Goal: Task Accomplishment & Management: Manage account settings

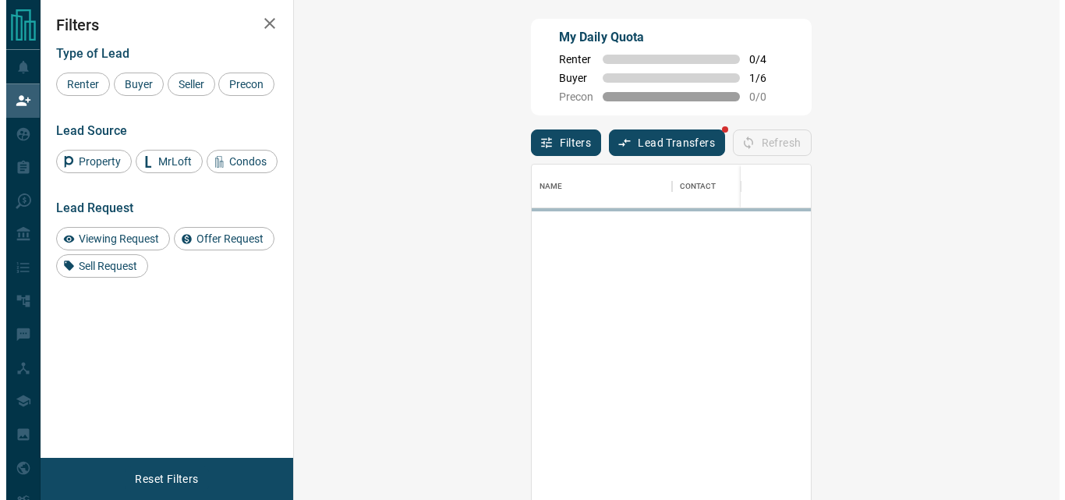
scroll to position [363, 720]
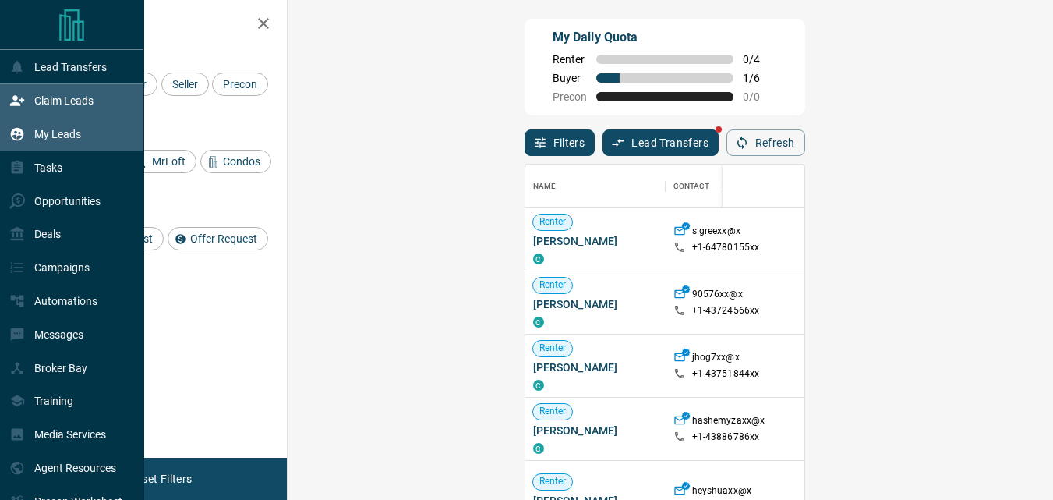
click at [115, 136] on div "My Leads" at bounding box center [72, 135] width 144 height 34
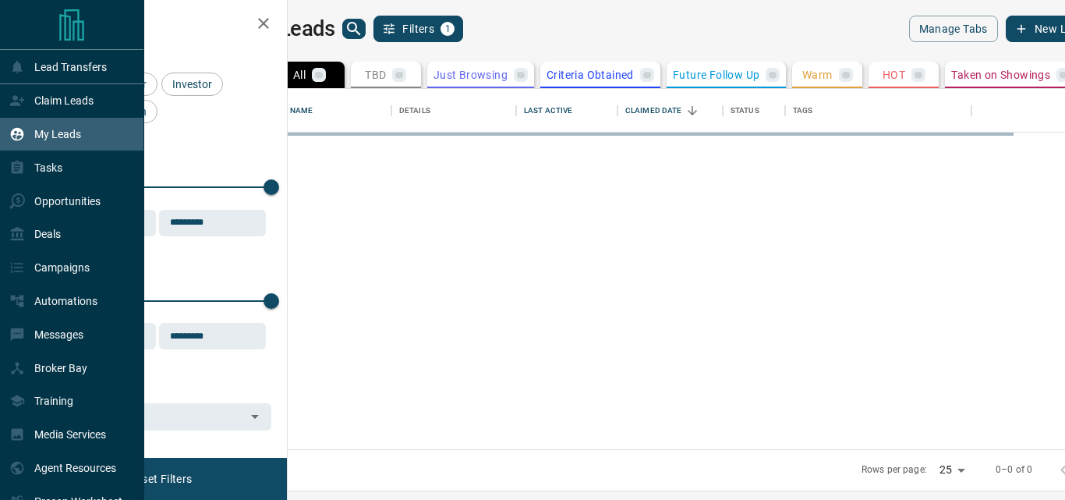
scroll to position [349, 759]
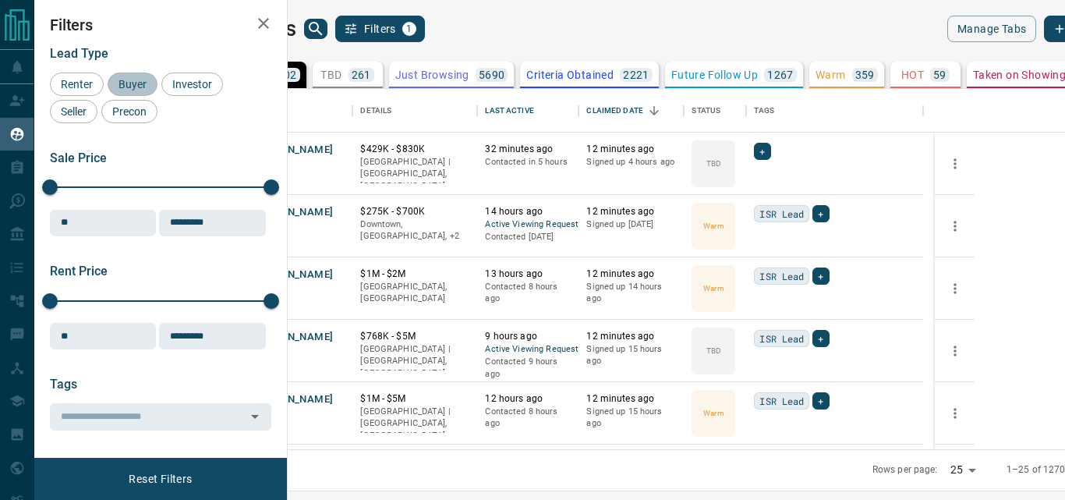
click at [125, 83] on span "Buyer" at bounding box center [132, 84] width 39 height 12
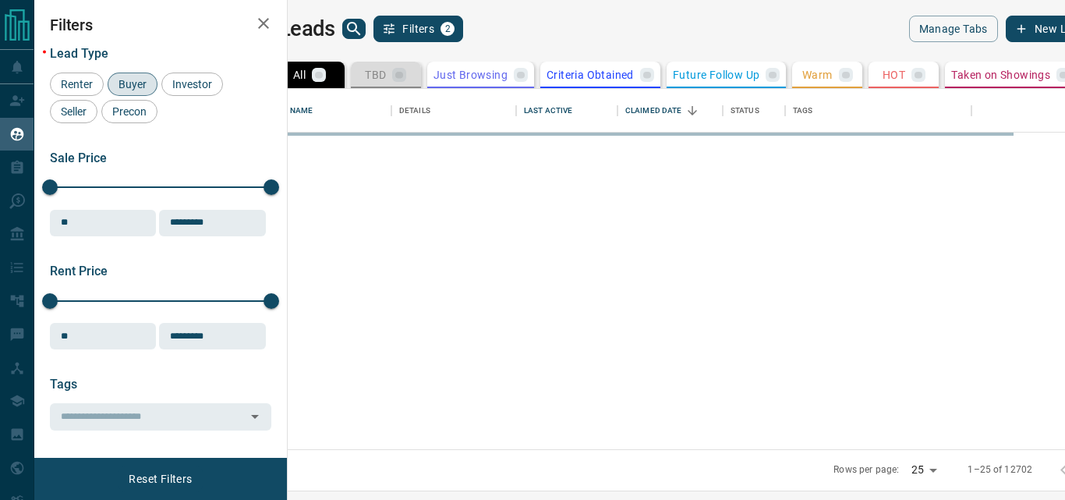
click at [386, 70] on p "TBD" at bounding box center [375, 74] width 21 height 11
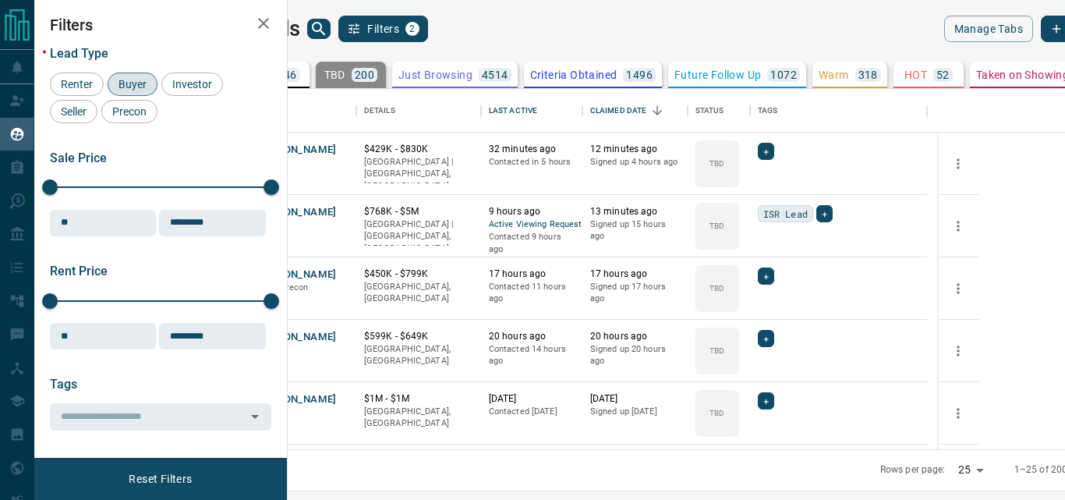
drag, startPoint x: 27, startPoint y: 487, endPoint x: 36, endPoint y: 528, distance: 41.6
drag, startPoint x: 36, startPoint y: 528, endPoint x: 628, endPoint y: 0, distance: 793.6
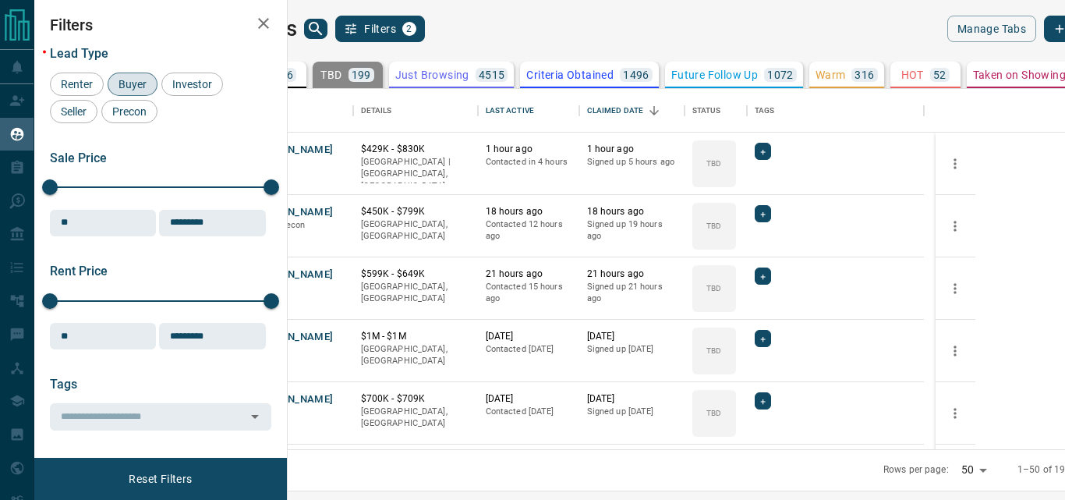
scroll to position [349, 759]
click at [340, 147] on icon "Open in New Tab" at bounding box center [335, 148] width 9 height 9
click at [342, 211] on icon "Open in New Tab" at bounding box center [335, 211] width 12 height 12
click at [340, 274] on icon "Open in New Tab" at bounding box center [335, 273] width 9 height 9
click at [342, 334] on icon "Open in New Tab" at bounding box center [335, 336] width 12 height 12
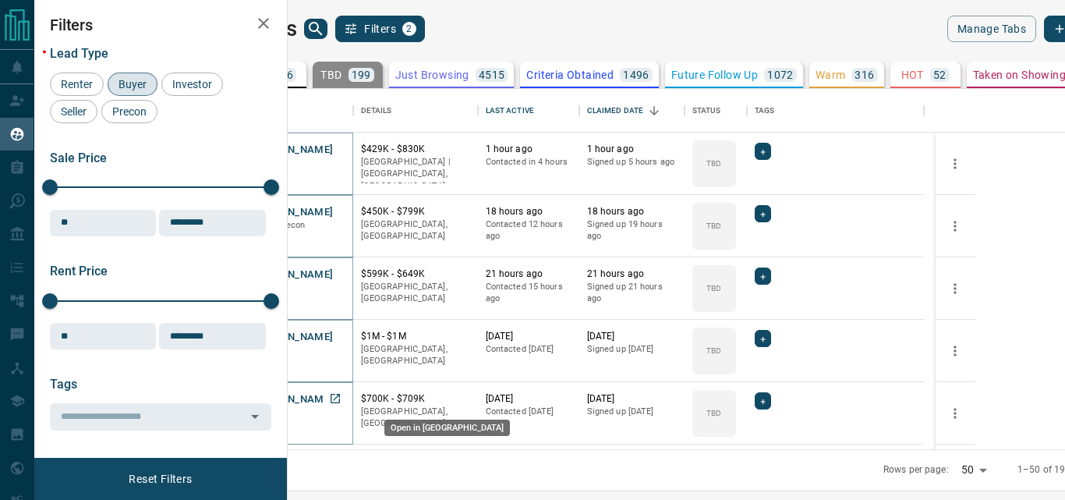
click at [342, 398] on icon "Open in New Tab" at bounding box center [335, 398] width 12 height 12
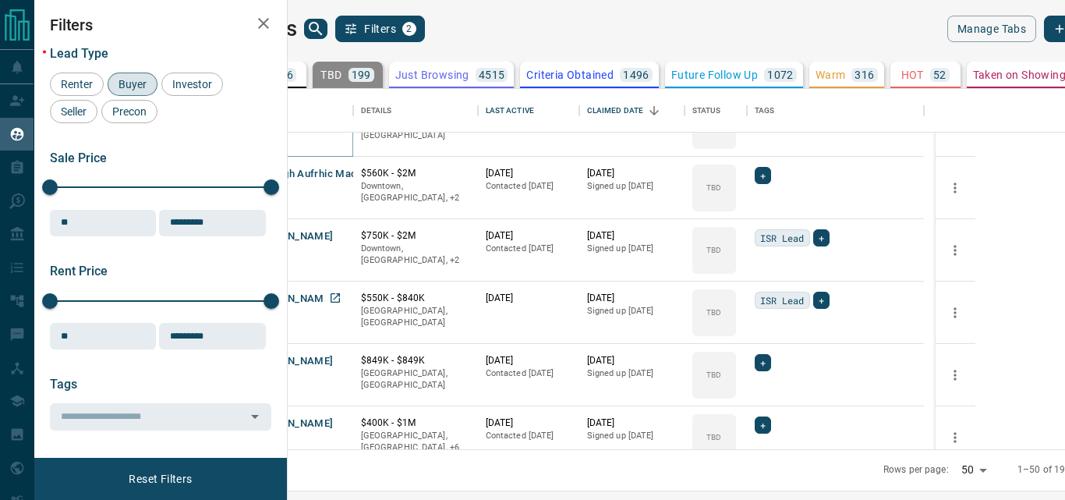
scroll to position [312, 0]
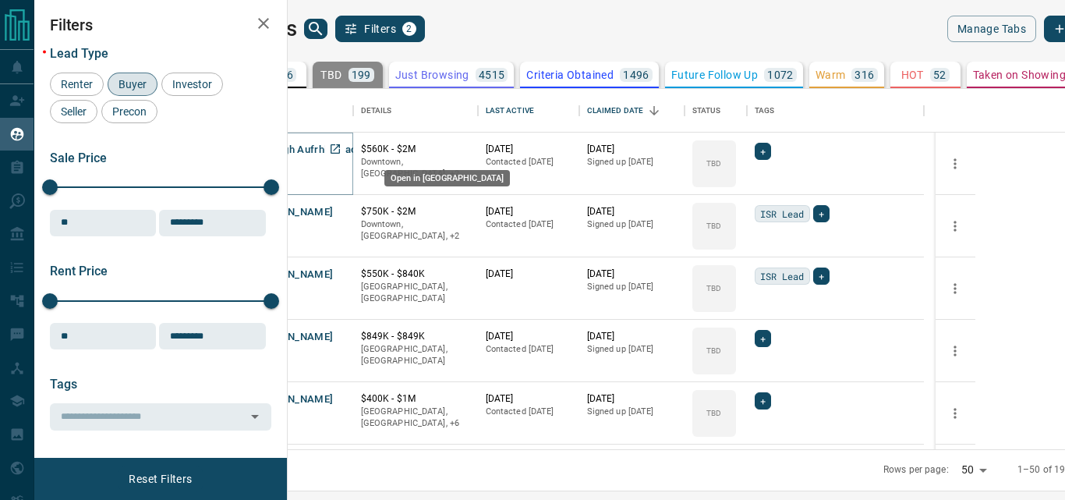
click at [340, 147] on icon "Open in New Tab" at bounding box center [335, 148] width 9 height 9
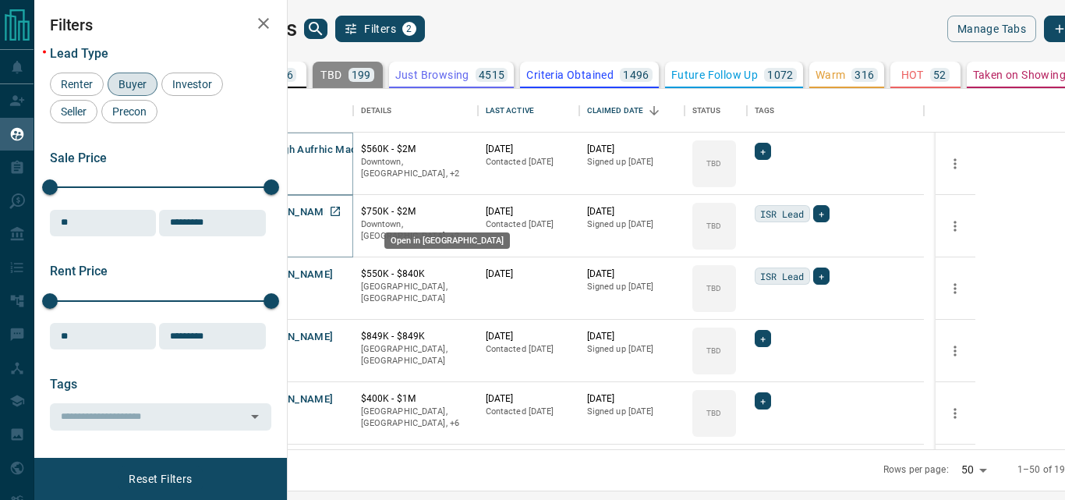
click at [340, 213] on icon "Open in New Tab" at bounding box center [335, 211] width 9 height 9
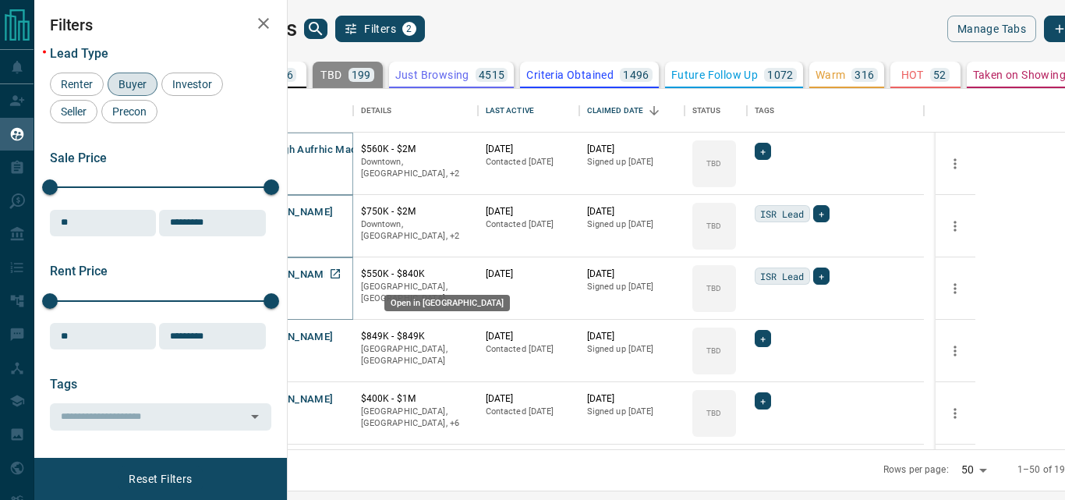
click at [342, 271] on icon "Open in New Tab" at bounding box center [335, 273] width 12 height 12
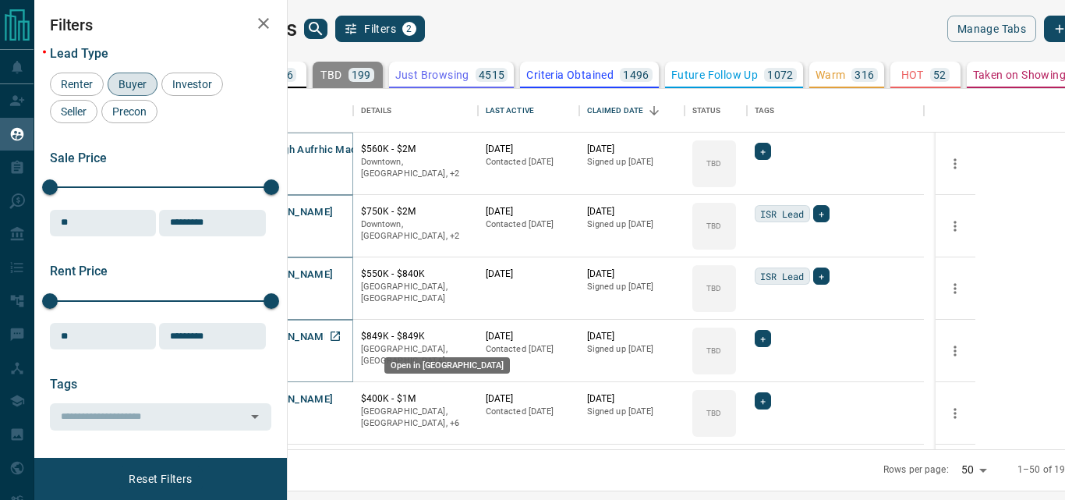
click at [340, 334] on icon "Open in New Tab" at bounding box center [335, 335] width 9 height 9
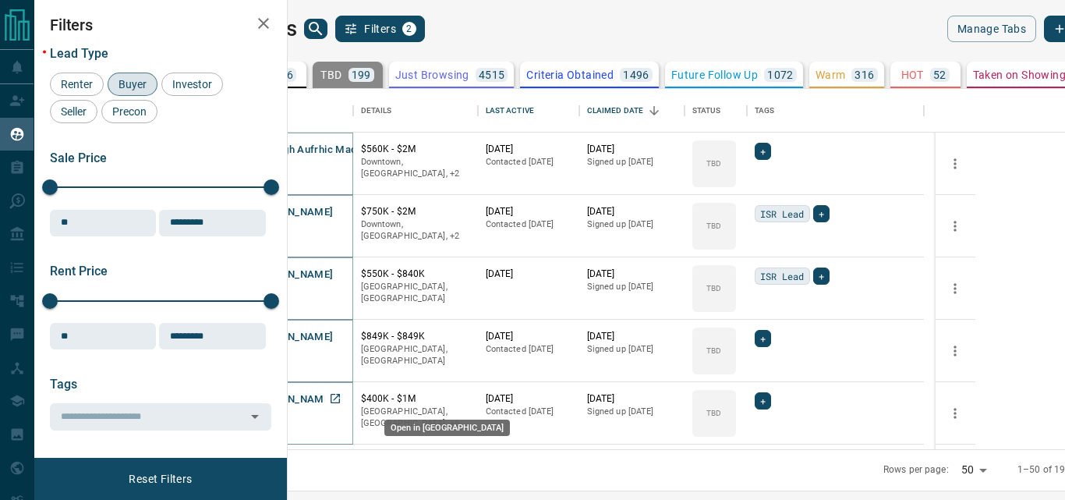
click at [342, 397] on icon "Open in New Tab" at bounding box center [335, 398] width 12 height 12
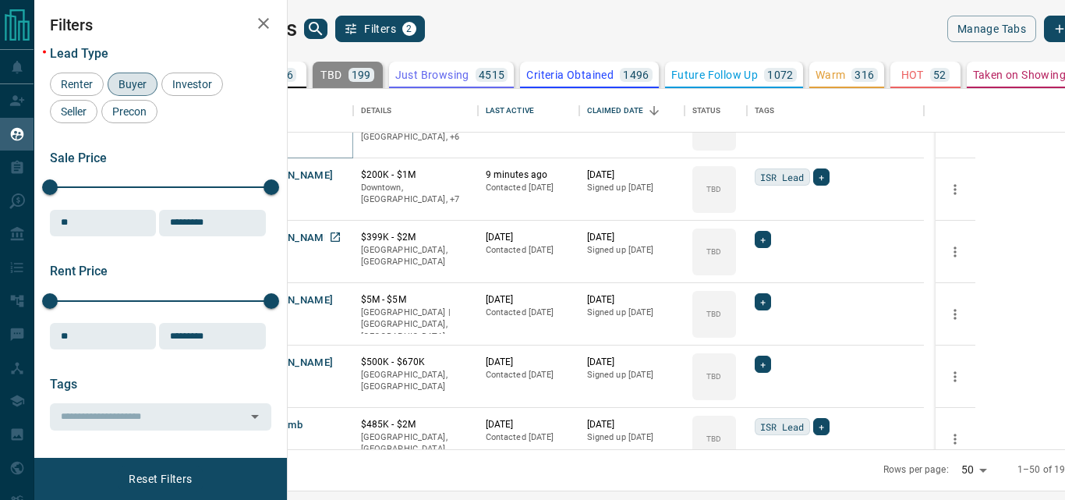
scroll to position [624, 0]
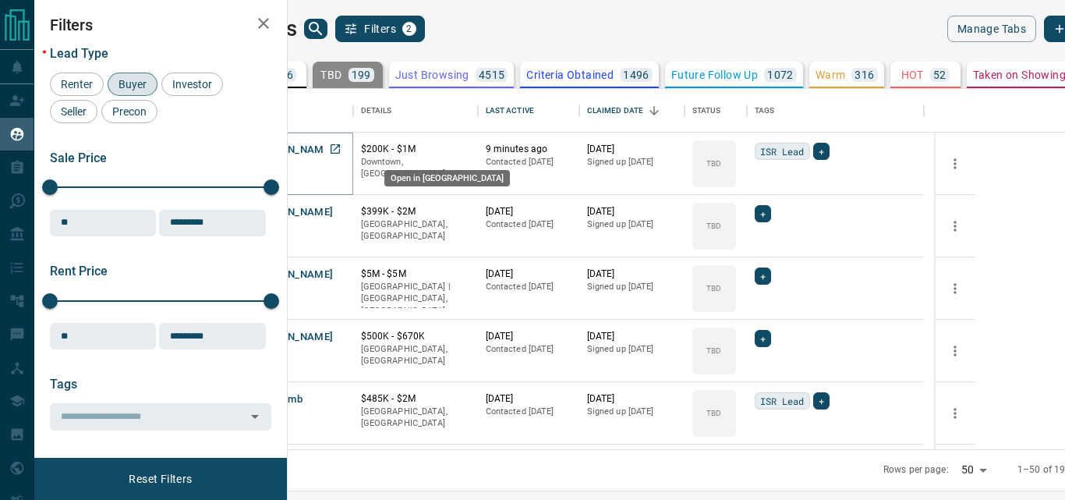
click at [340, 150] on icon "Open in New Tab" at bounding box center [335, 148] width 9 height 9
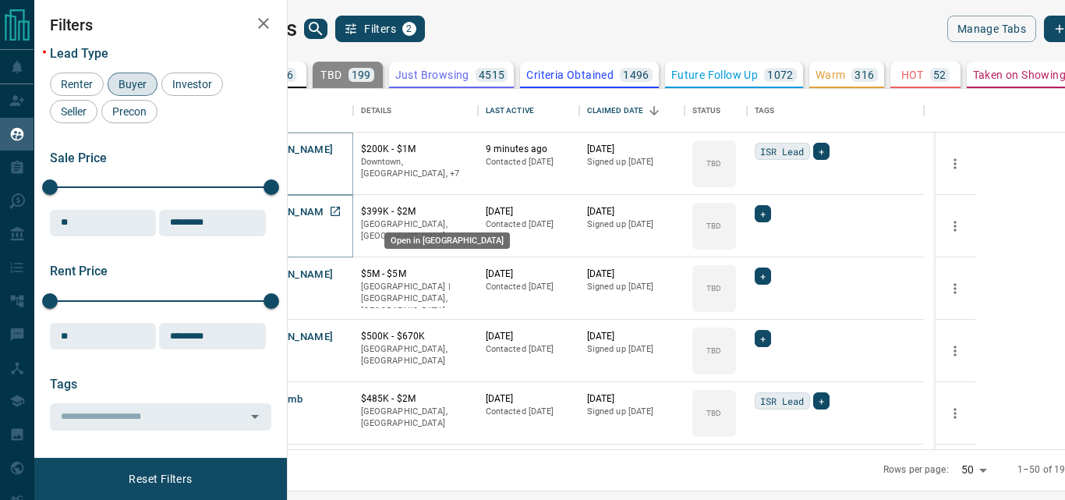
click at [340, 210] on icon "Open in New Tab" at bounding box center [335, 211] width 9 height 9
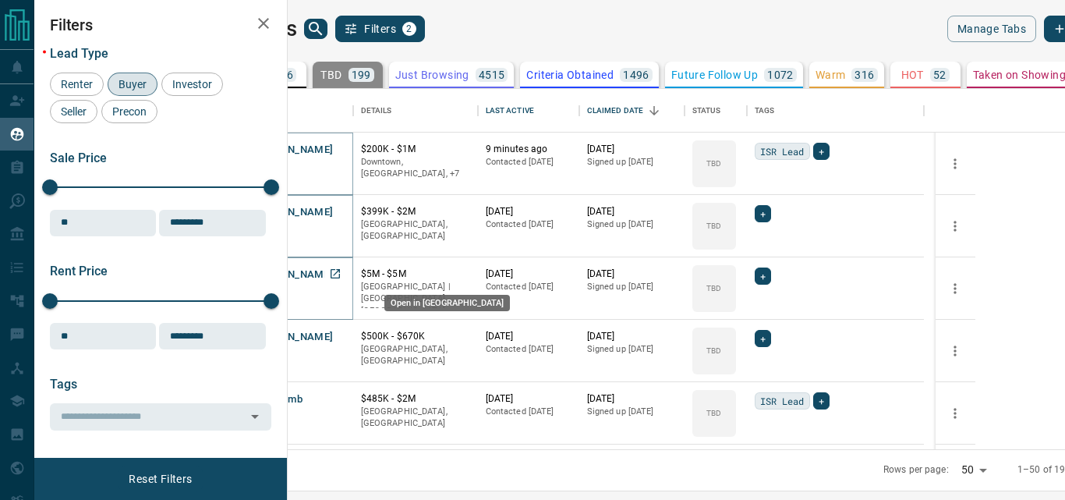
click at [342, 273] on icon "Open in New Tab" at bounding box center [335, 273] width 12 height 12
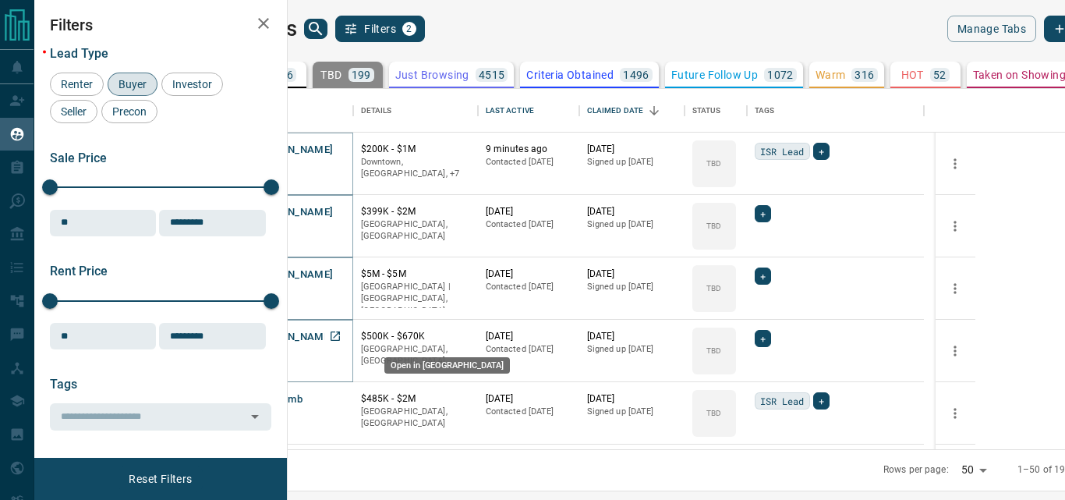
click at [342, 334] on icon "Open in New Tab" at bounding box center [335, 336] width 12 height 12
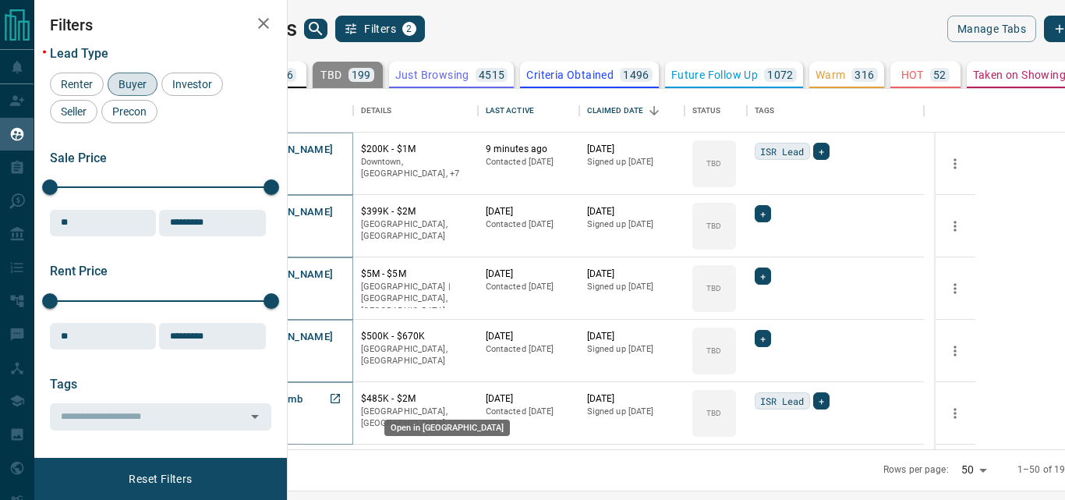
click at [342, 398] on icon "Open in New Tab" at bounding box center [335, 398] width 12 height 12
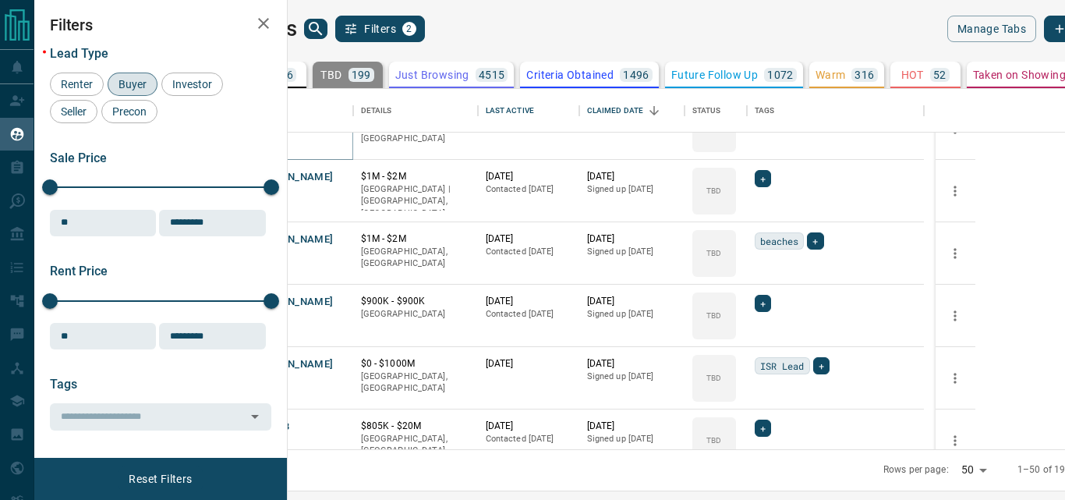
scroll to position [936, 0]
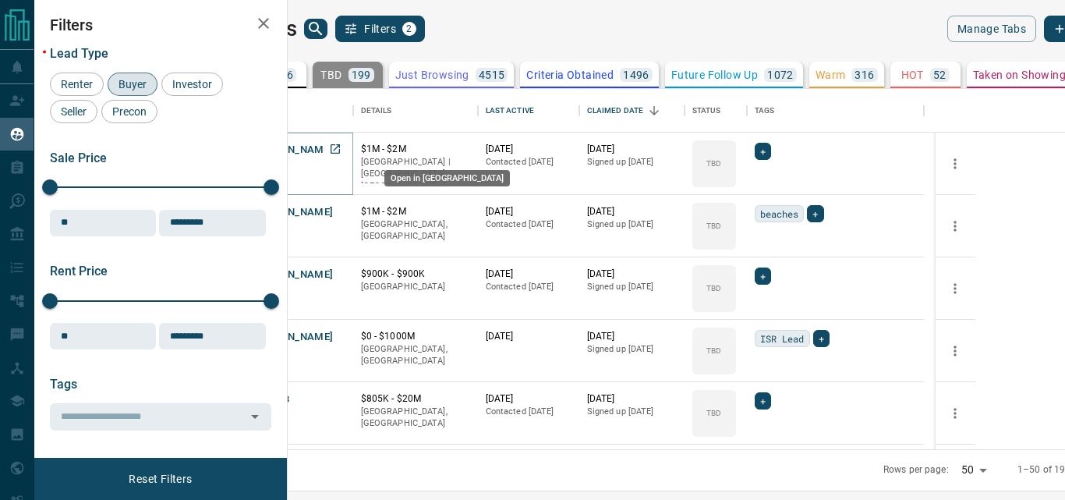
click at [340, 150] on icon "Open in New Tab" at bounding box center [335, 148] width 9 height 9
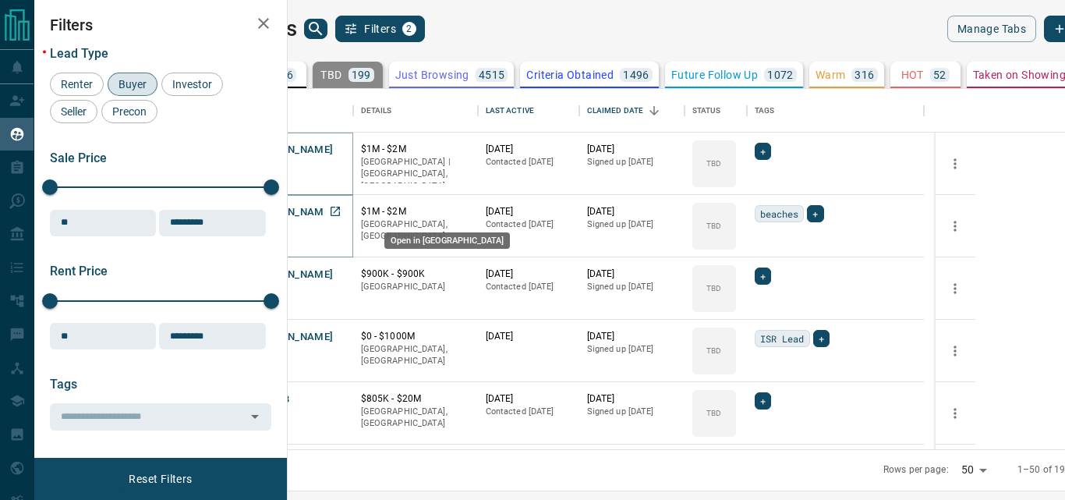
click at [342, 210] on icon "Open in New Tab" at bounding box center [335, 211] width 12 height 12
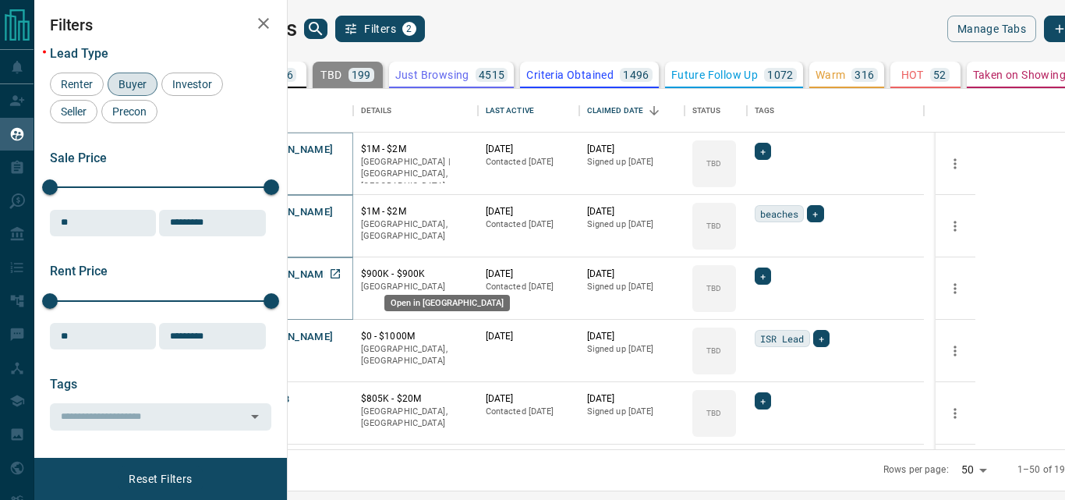
click at [342, 271] on icon "Open in New Tab" at bounding box center [335, 273] width 12 height 12
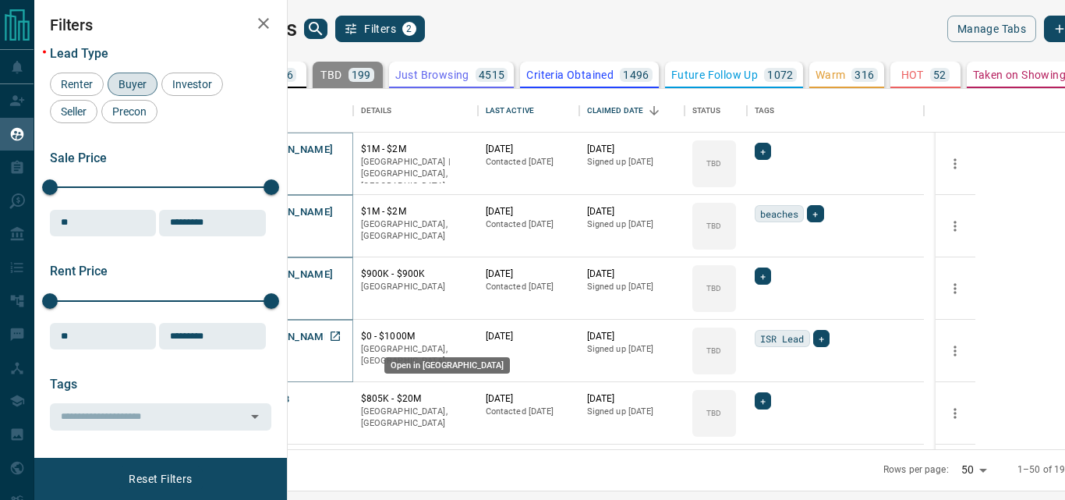
click at [342, 332] on icon "Open in New Tab" at bounding box center [335, 336] width 12 height 12
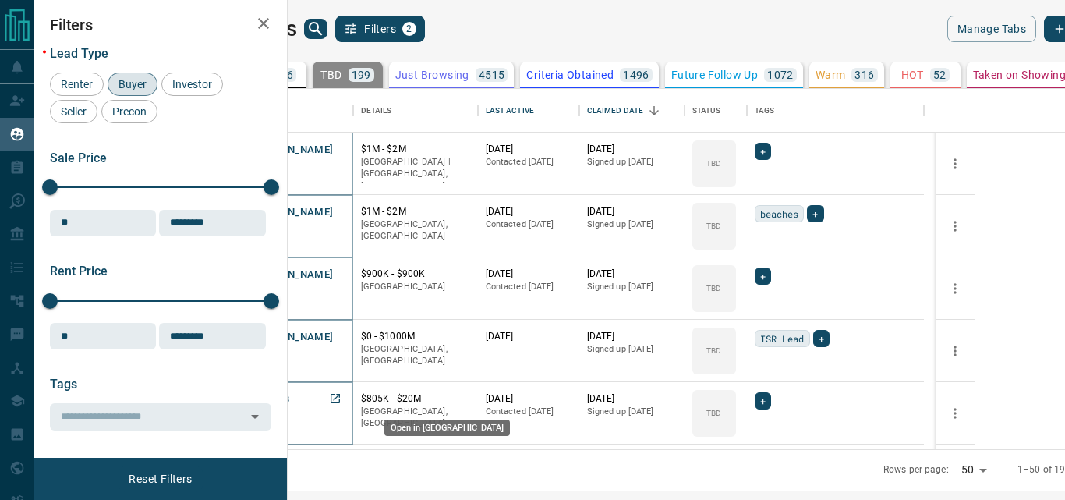
click at [340, 396] on icon "Open in New Tab" at bounding box center [335, 398] width 9 height 9
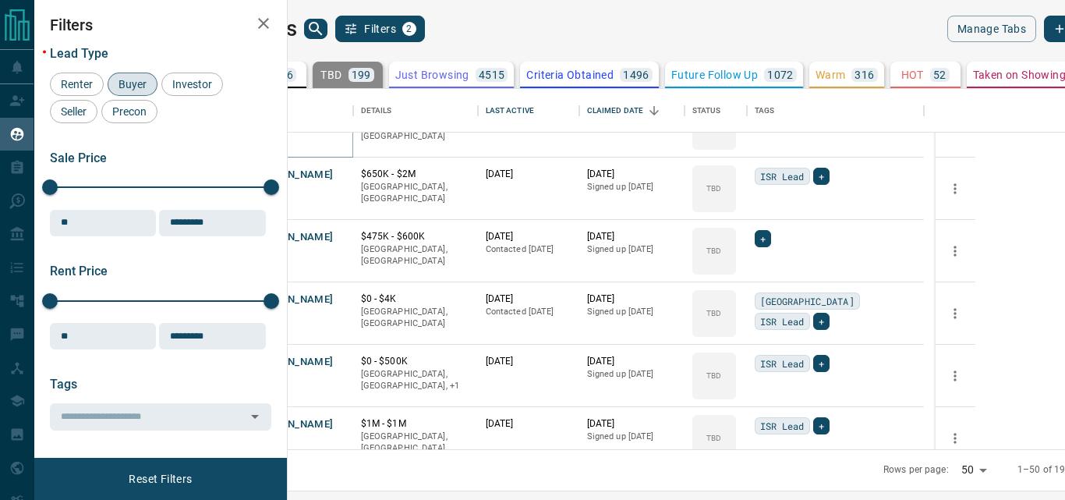
scroll to position [1248, 0]
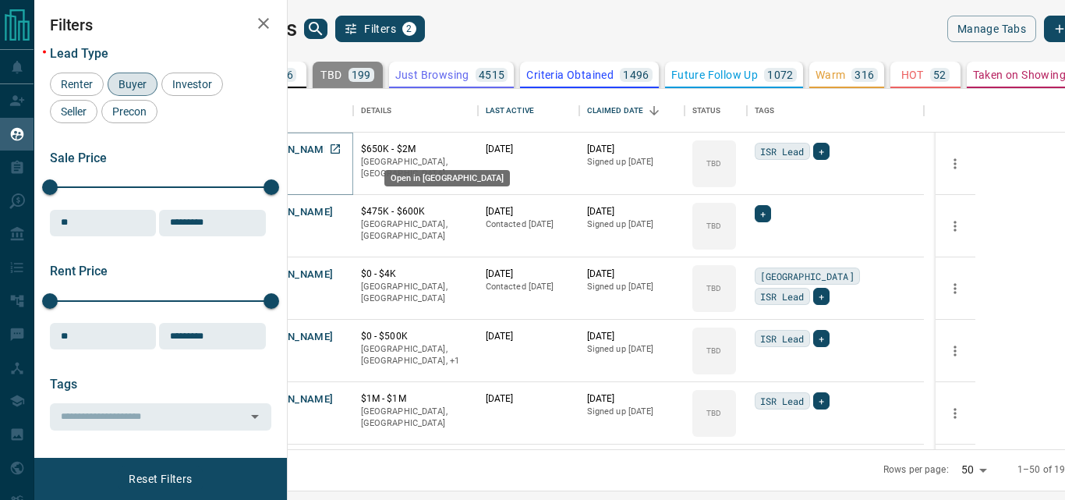
click at [342, 152] on icon "Open in New Tab" at bounding box center [335, 149] width 12 height 12
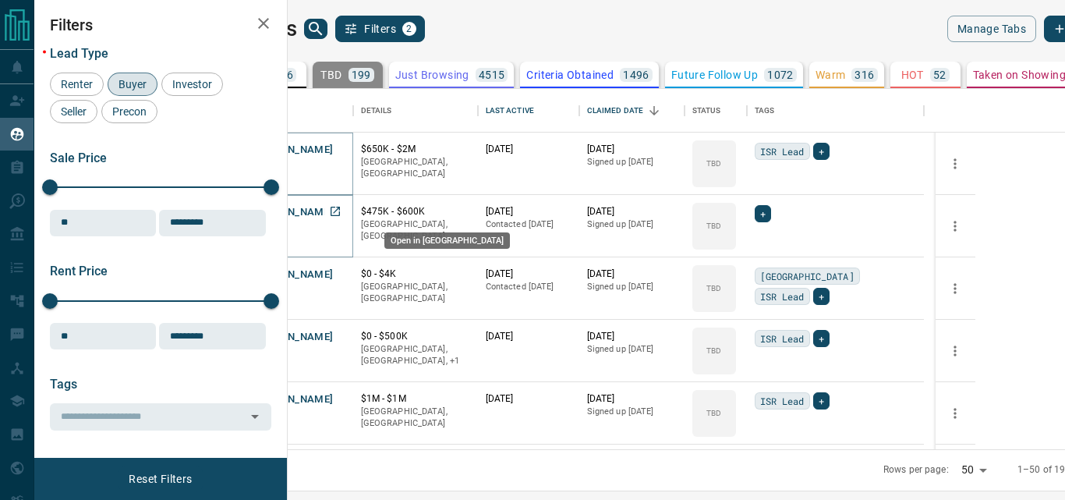
click at [342, 214] on icon "Open in New Tab" at bounding box center [335, 211] width 12 height 12
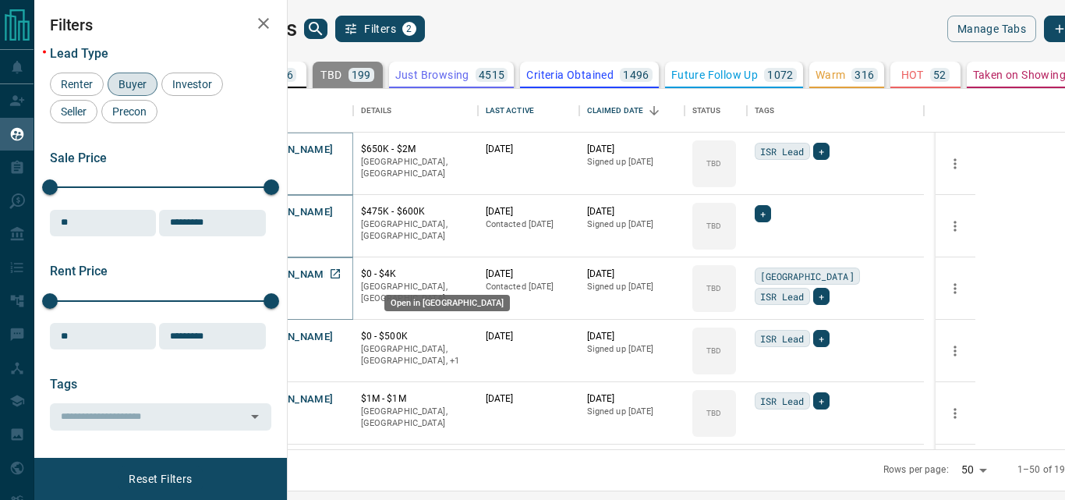
click at [342, 274] on icon "Open in New Tab" at bounding box center [335, 273] width 12 height 12
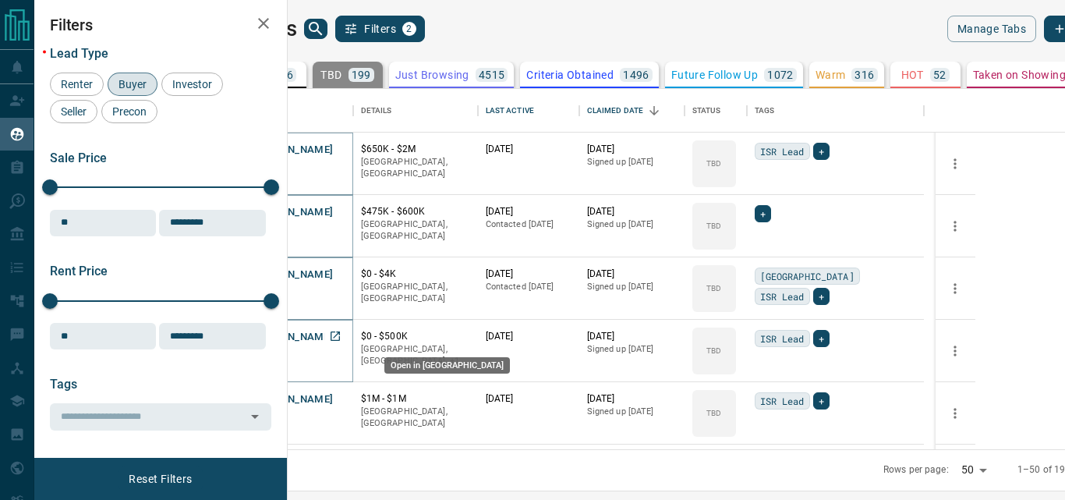
click at [340, 331] on icon "Open in New Tab" at bounding box center [335, 335] width 9 height 9
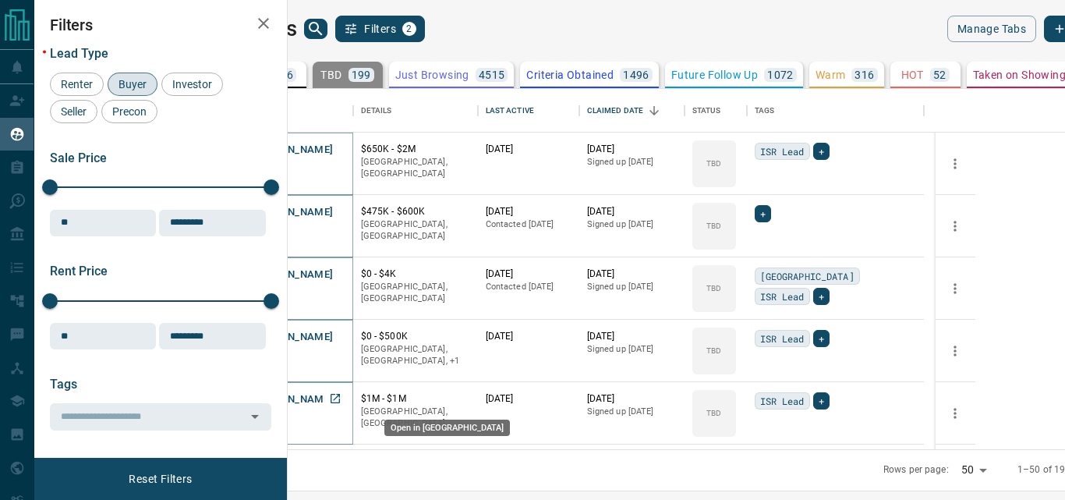
click at [342, 398] on icon "Open in New Tab" at bounding box center [335, 398] width 12 height 12
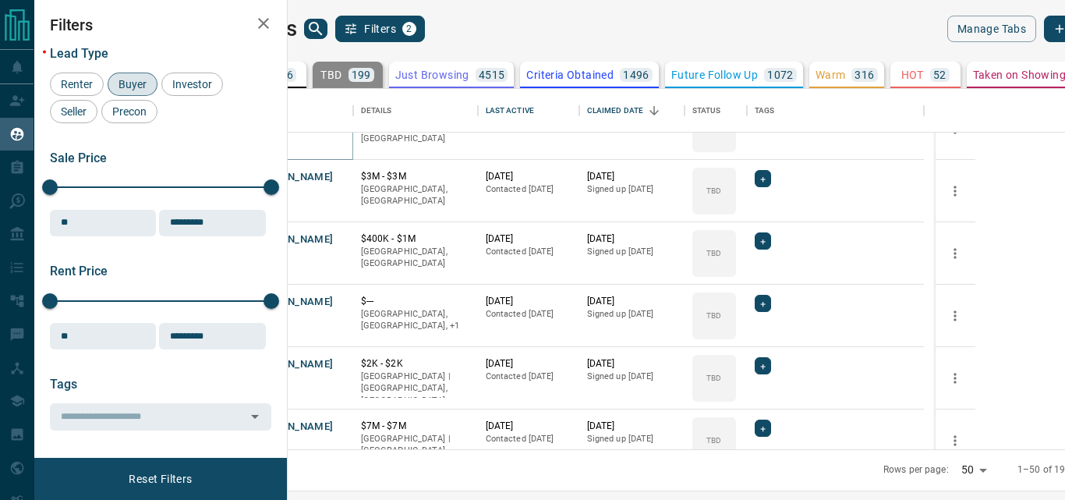
scroll to position [1559, 0]
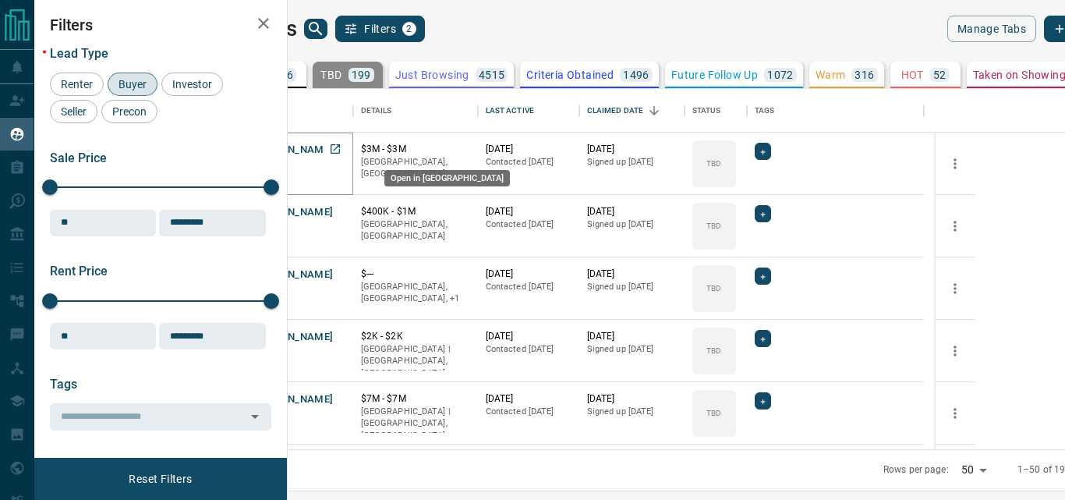
click at [342, 149] on icon "Open in New Tab" at bounding box center [335, 149] width 12 height 12
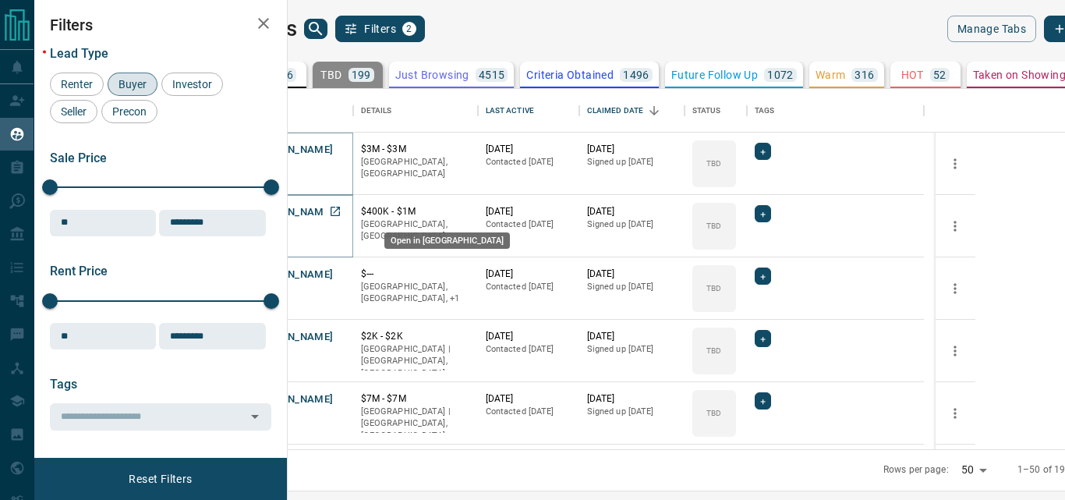
click at [342, 208] on icon "Open in New Tab" at bounding box center [335, 211] width 12 height 12
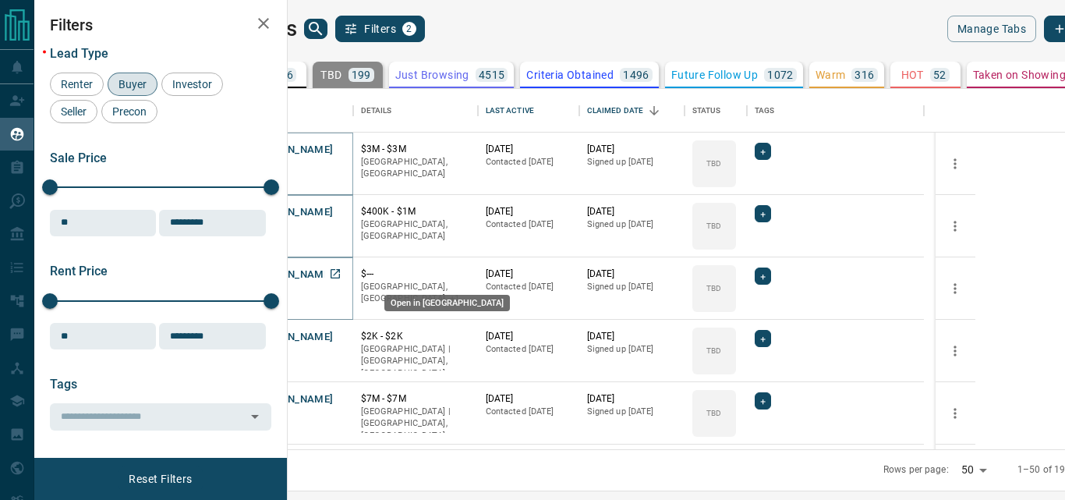
click at [342, 275] on icon "Open in New Tab" at bounding box center [335, 273] width 12 height 12
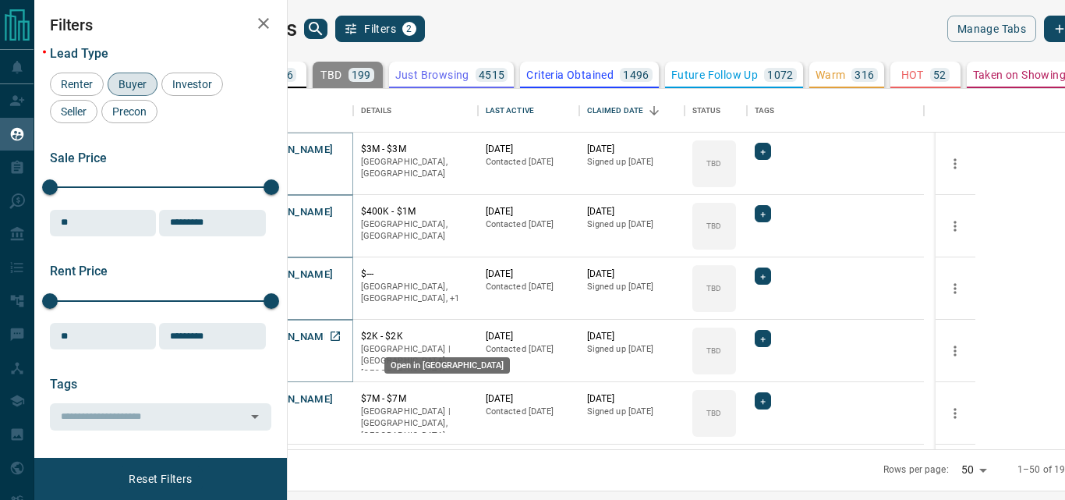
click at [342, 334] on icon "Open in New Tab" at bounding box center [335, 336] width 12 height 12
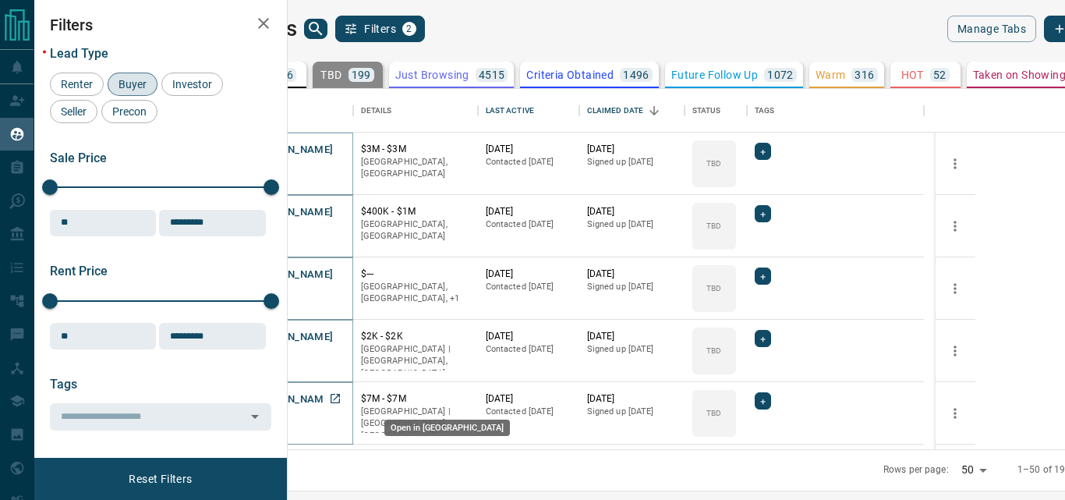
click at [342, 398] on icon "Open in New Tab" at bounding box center [335, 398] width 12 height 12
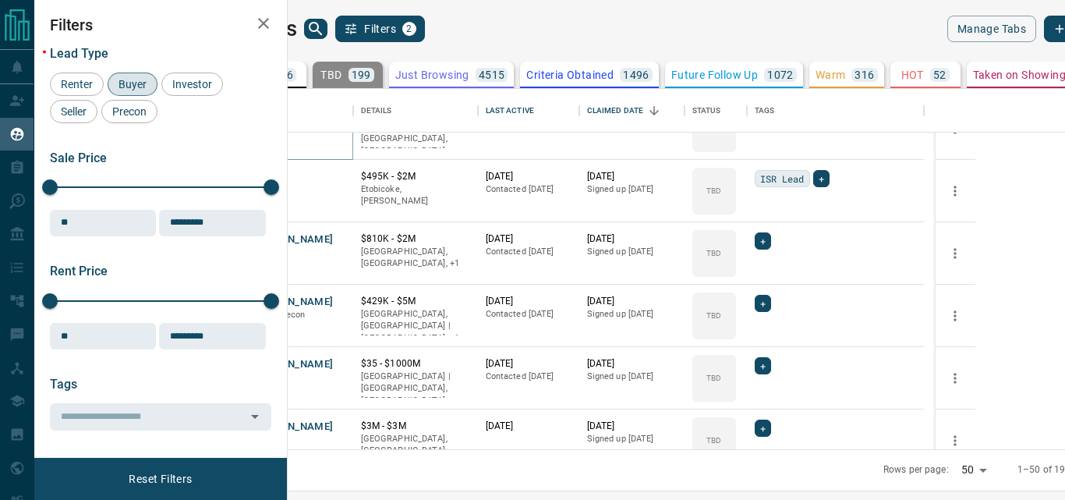
scroll to position [1871, 0]
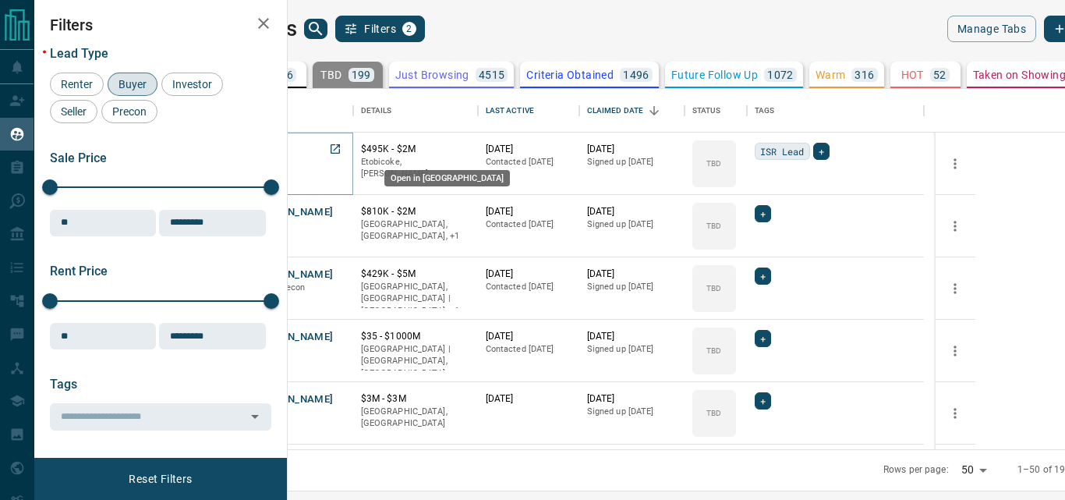
click at [345, 151] on link "Open in New Tab" at bounding box center [335, 149] width 20 height 20
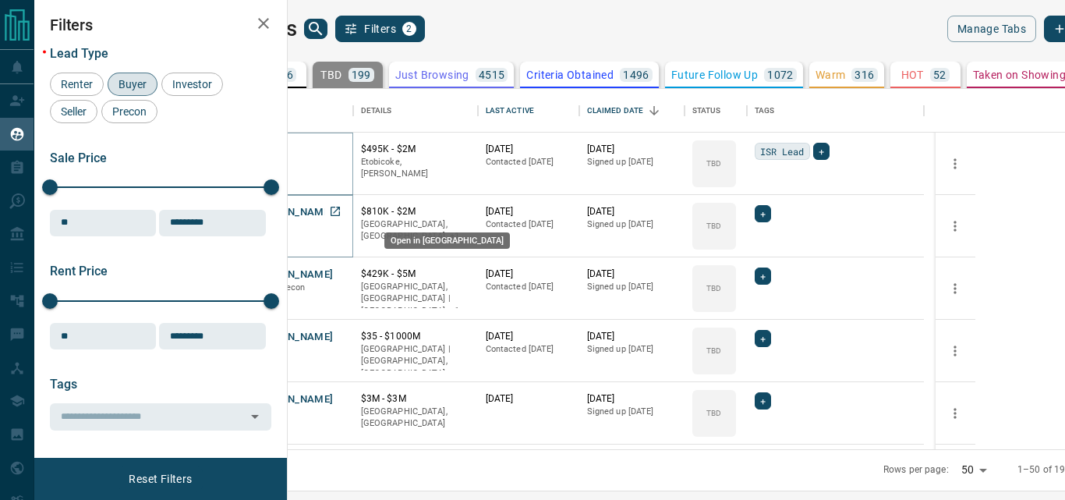
click at [342, 213] on icon "Open in New Tab" at bounding box center [335, 211] width 12 height 12
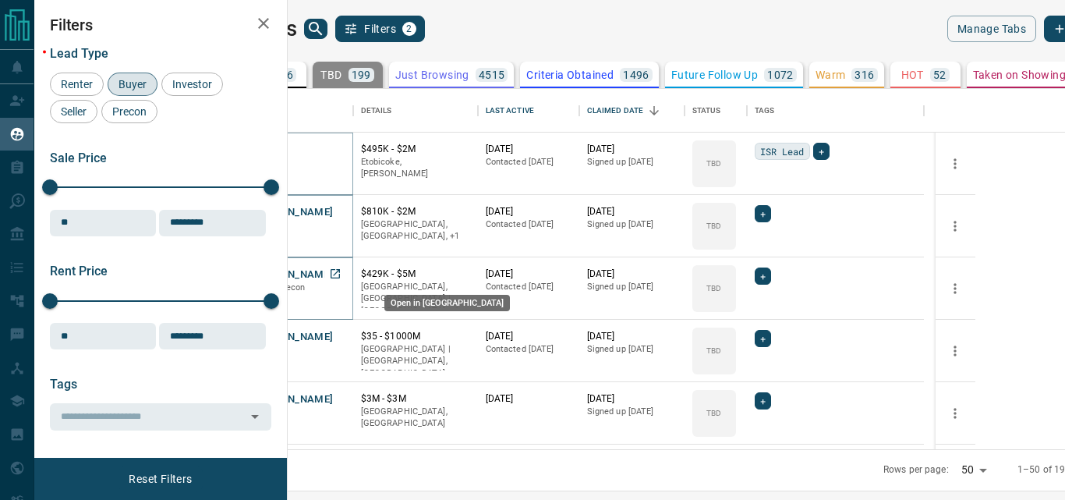
click at [342, 271] on icon "Open in New Tab" at bounding box center [335, 273] width 12 height 12
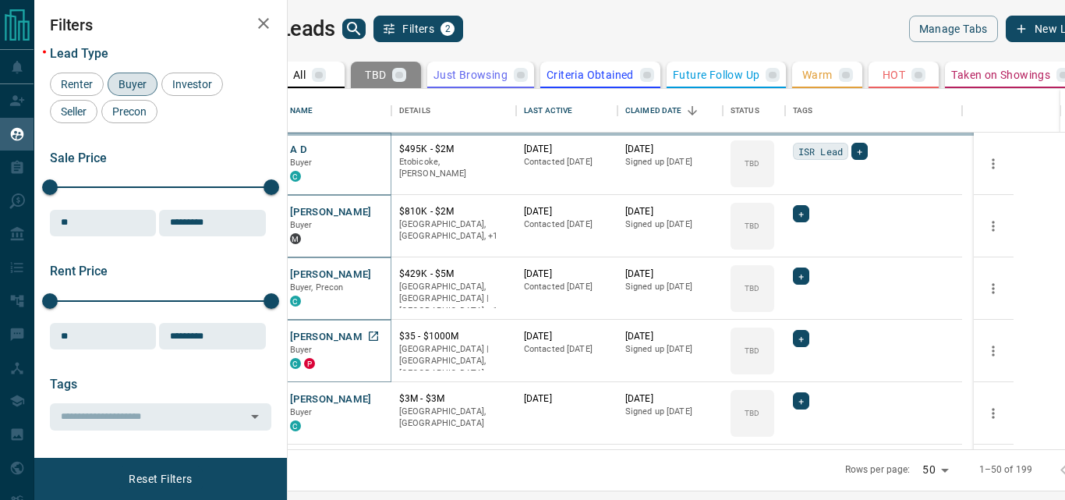
click at [380, 334] on icon "Open in New Tab" at bounding box center [373, 336] width 12 height 12
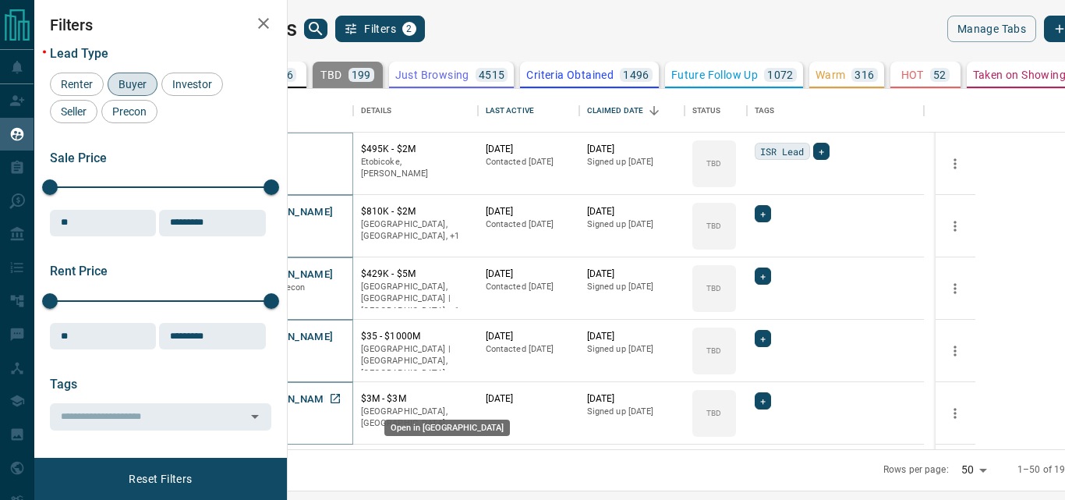
click at [342, 398] on icon "Open in New Tab" at bounding box center [335, 398] width 12 height 12
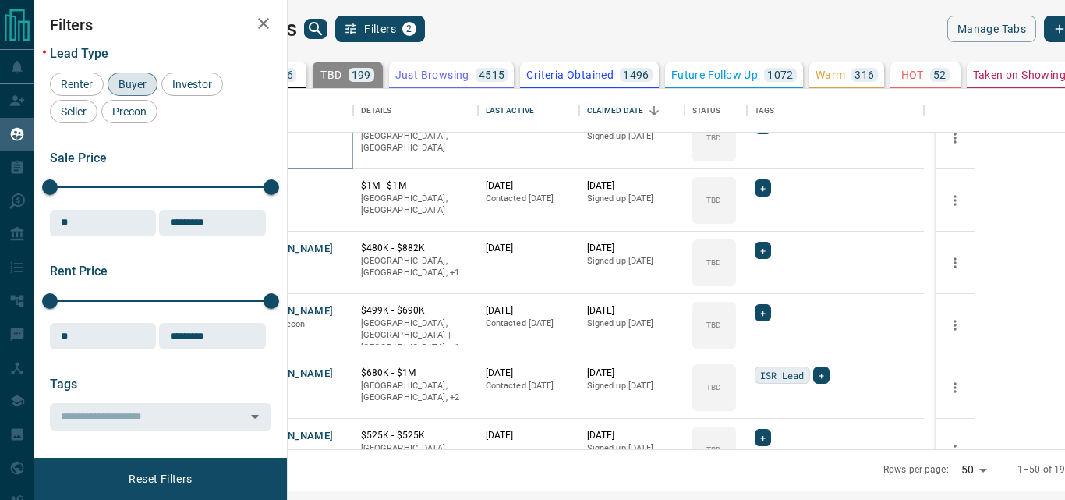
scroll to position [2183, 0]
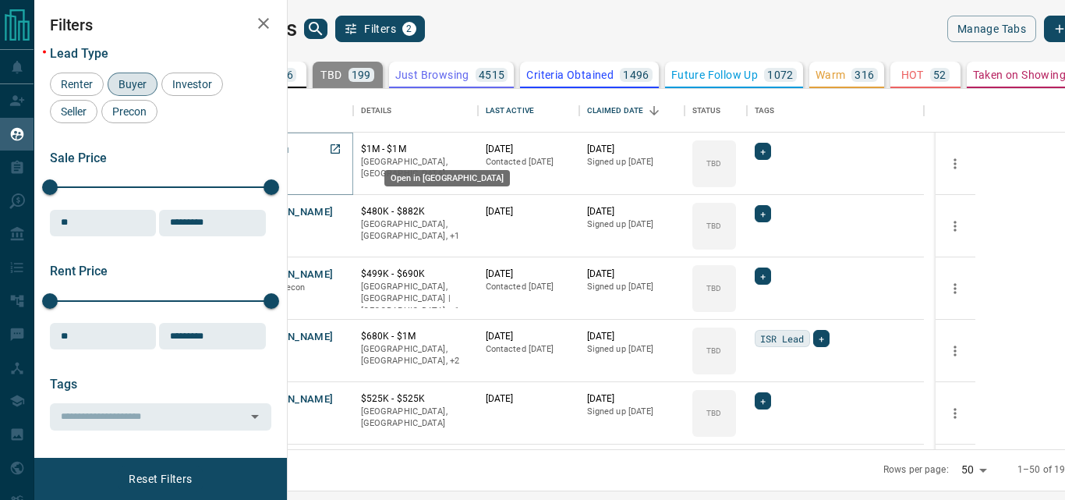
click at [345, 150] on link "Open in New Tab" at bounding box center [335, 149] width 20 height 20
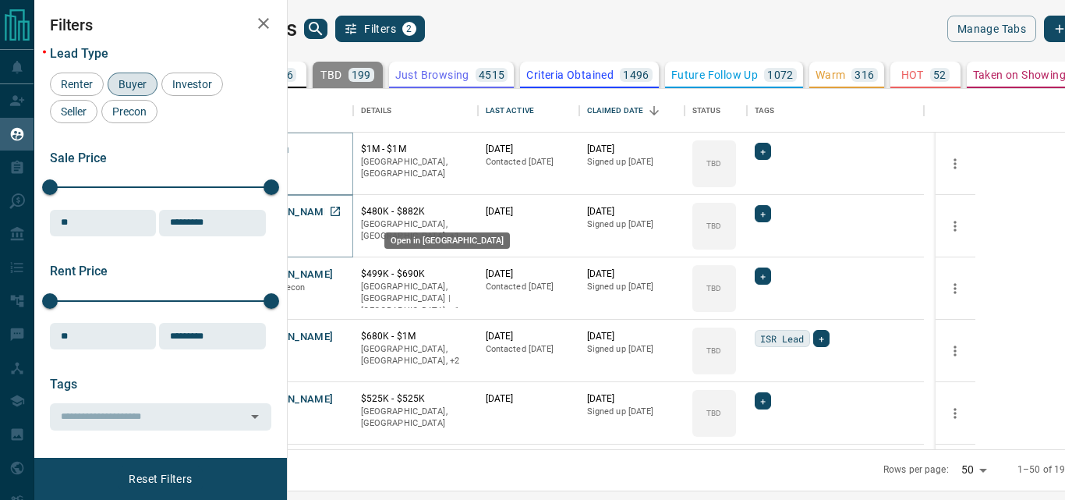
click at [342, 208] on icon "Open in New Tab" at bounding box center [335, 211] width 12 height 12
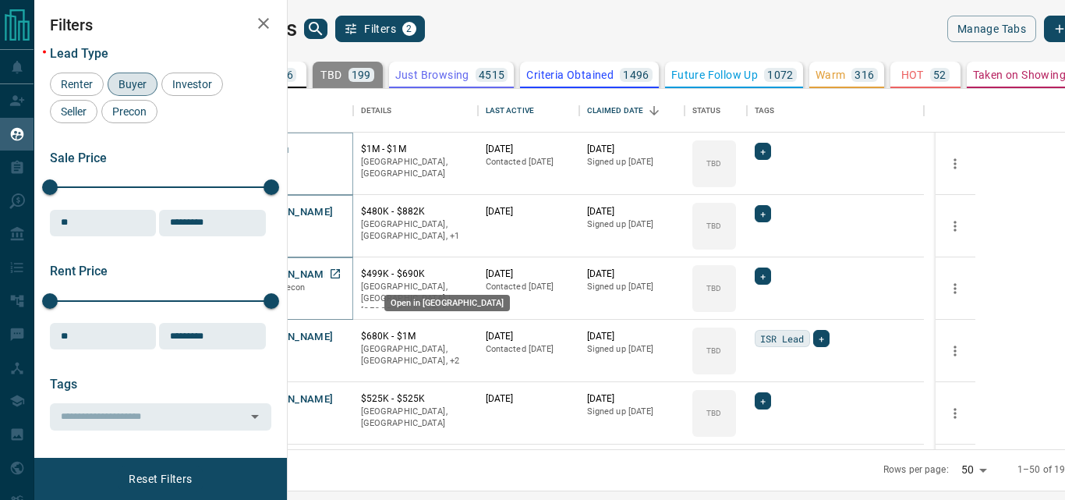
click at [342, 276] on icon "Open in New Tab" at bounding box center [335, 273] width 12 height 12
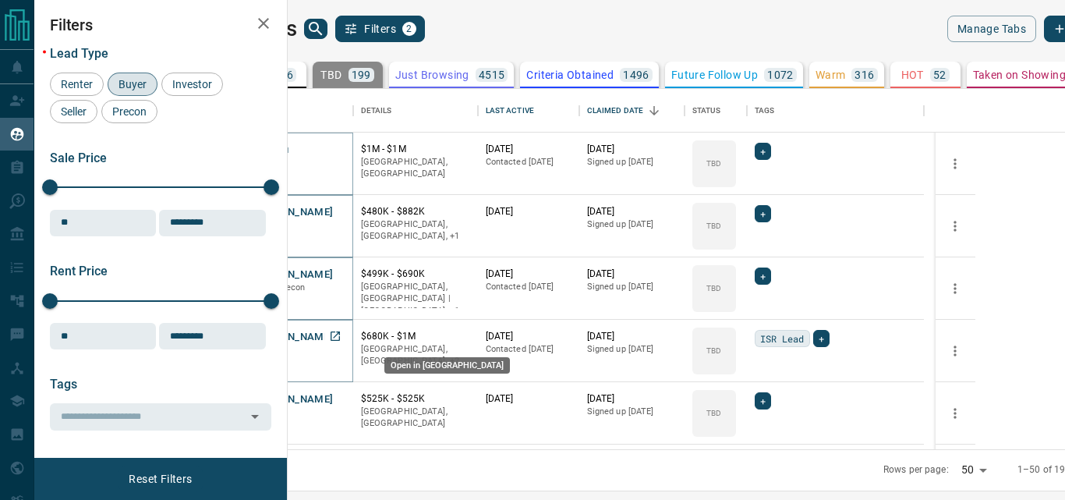
click at [340, 336] on icon "Open in New Tab" at bounding box center [335, 335] width 9 height 9
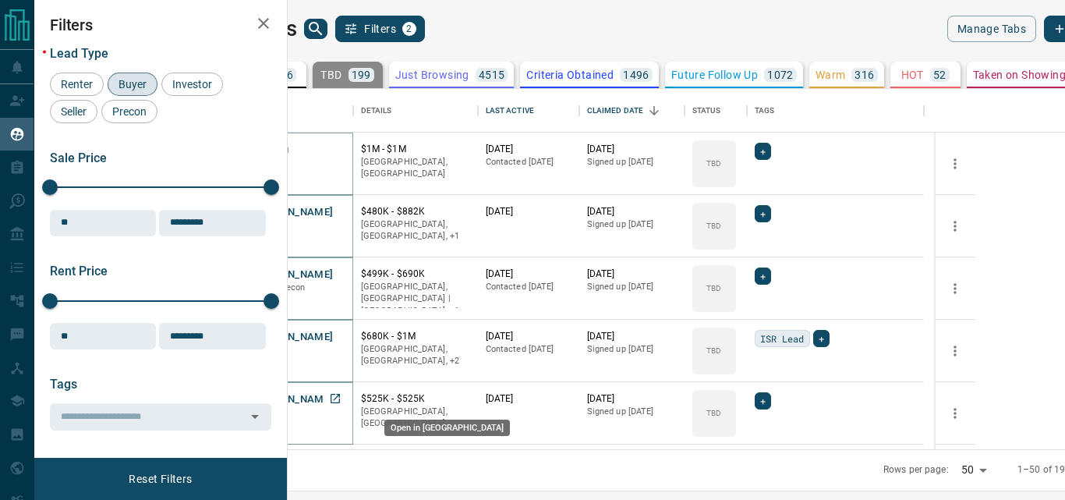
click at [340, 398] on icon "Open in New Tab" at bounding box center [335, 398] width 9 height 9
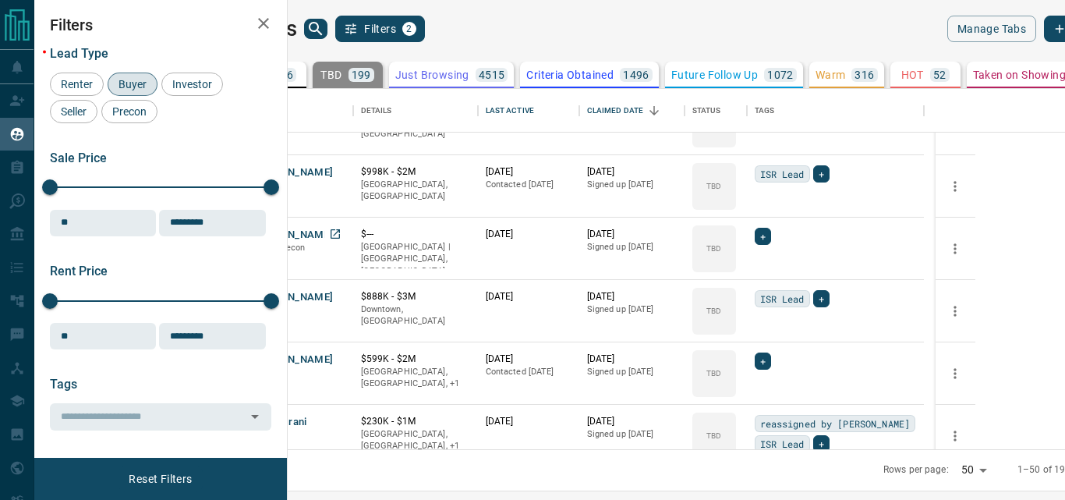
scroll to position [2490, 0]
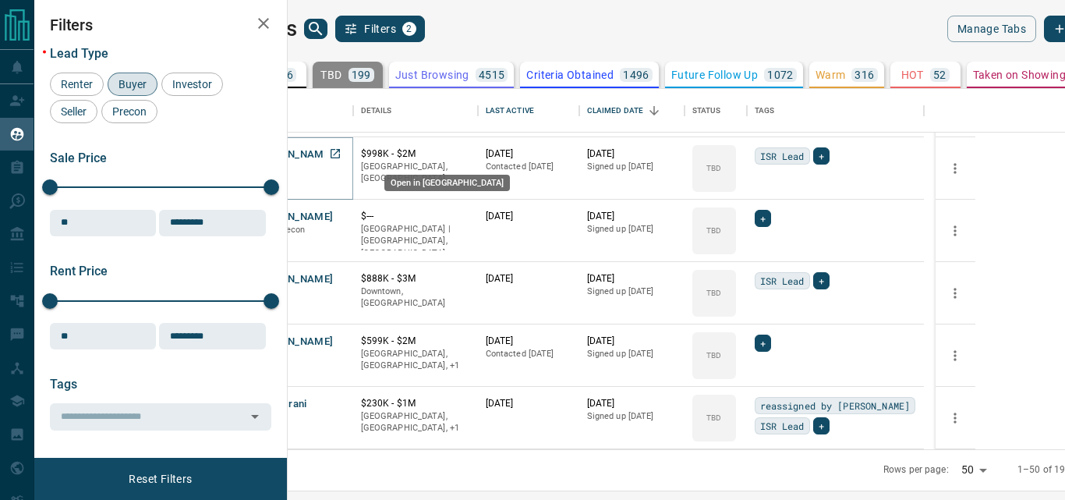
click at [340, 152] on icon "Open in New Tab" at bounding box center [335, 153] width 9 height 9
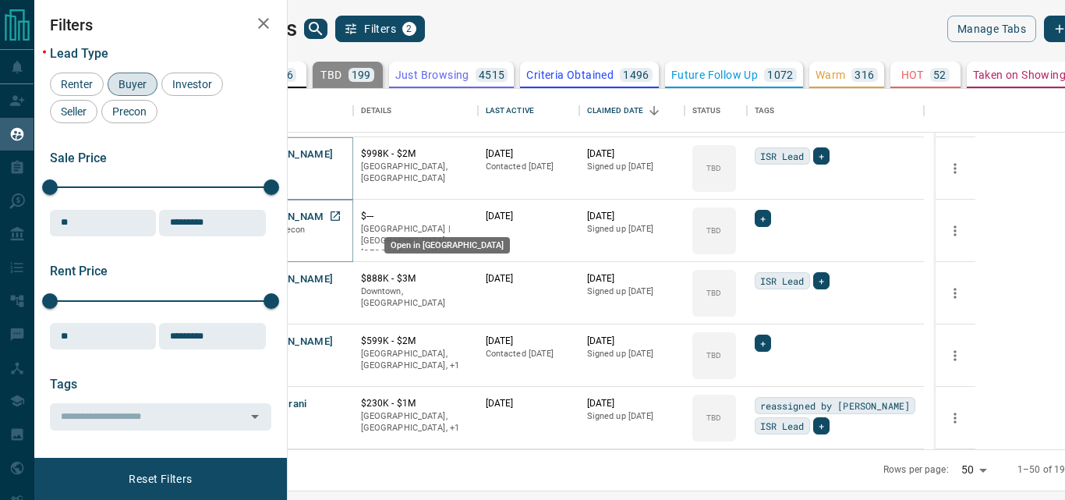
click at [340, 211] on icon "Open in New Tab" at bounding box center [335, 215] width 9 height 9
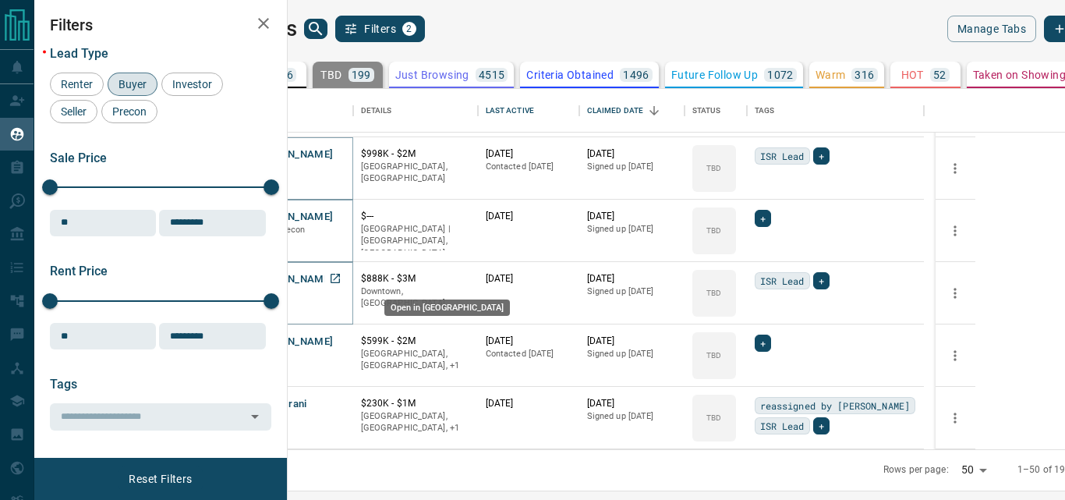
click at [342, 279] on icon "Open in New Tab" at bounding box center [335, 278] width 12 height 12
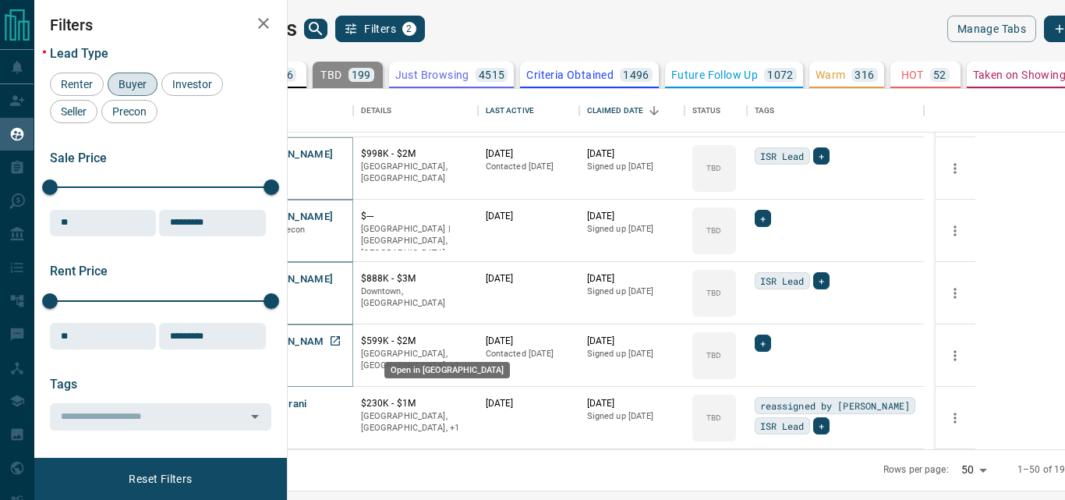
click at [340, 342] on icon "Open in New Tab" at bounding box center [335, 340] width 9 height 9
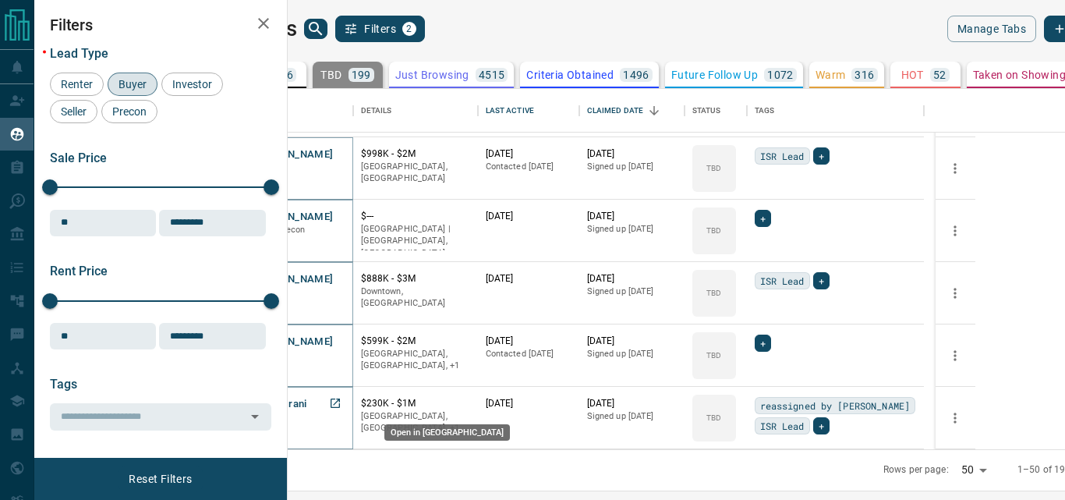
click at [342, 401] on icon "Open in New Tab" at bounding box center [335, 403] width 12 height 12
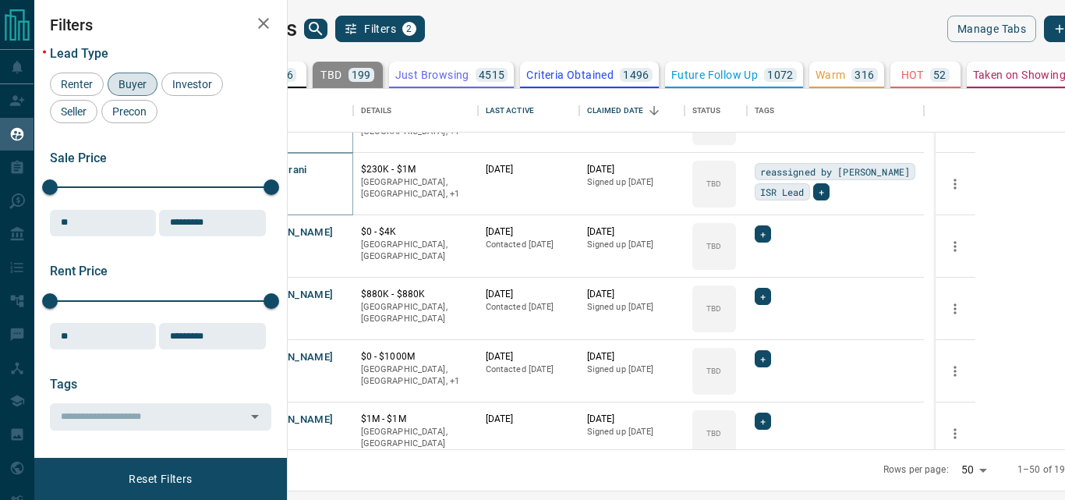
scroll to position [2802, 0]
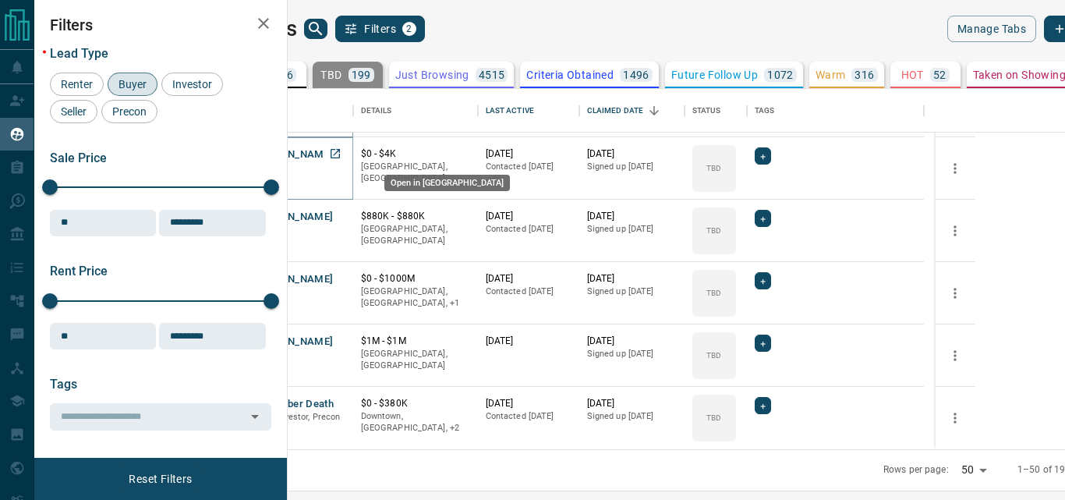
click at [342, 152] on icon "Open in New Tab" at bounding box center [335, 153] width 12 height 12
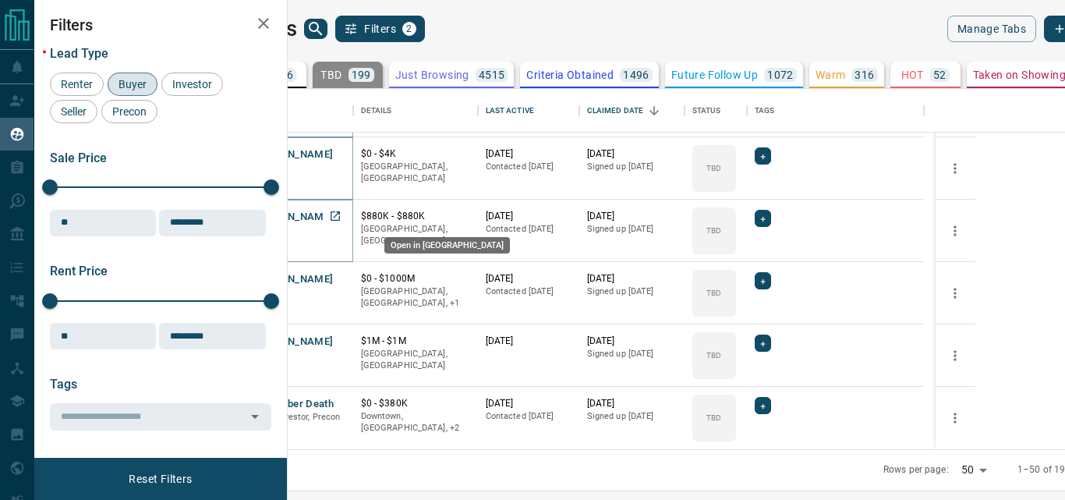
click at [342, 213] on icon "Open in New Tab" at bounding box center [335, 216] width 12 height 12
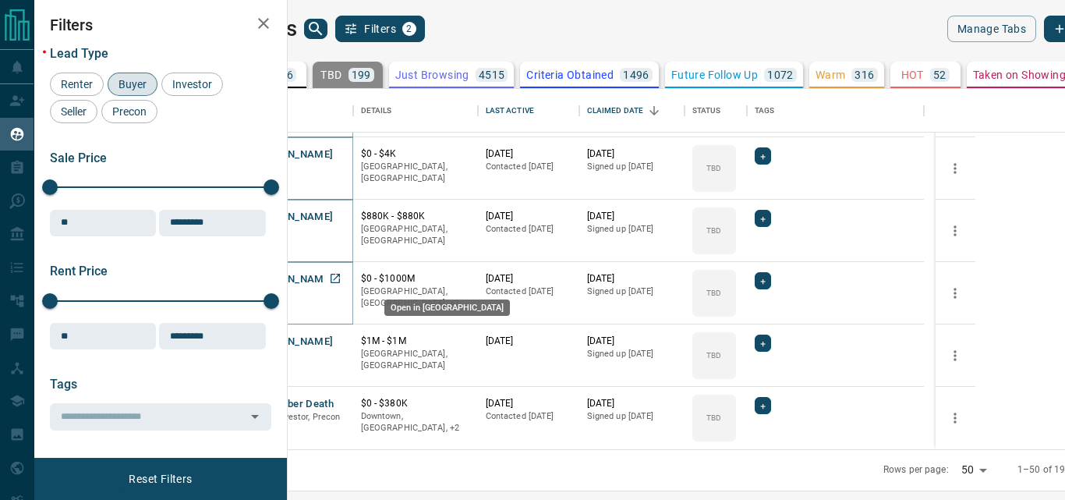
drag, startPoint x: 422, startPoint y: 276, endPoint x: 400, endPoint y: 232, distance: 49.5
click at [342, 275] on icon "Open in New Tab" at bounding box center [335, 278] width 12 height 12
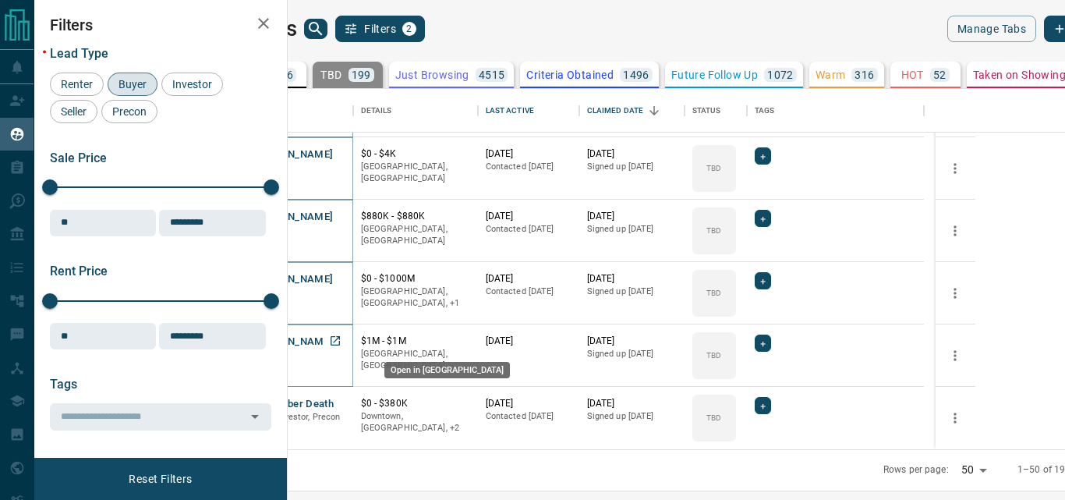
click at [342, 338] on icon "Open in New Tab" at bounding box center [335, 340] width 12 height 12
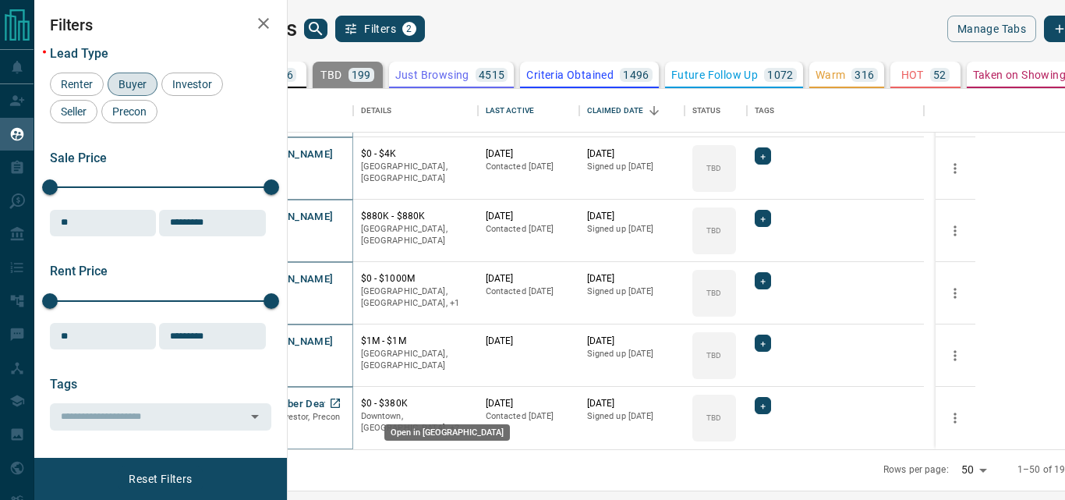
click at [340, 402] on icon "Open in New Tab" at bounding box center [335, 402] width 9 height 9
